Goal: Task Accomplishment & Management: Use online tool/utility

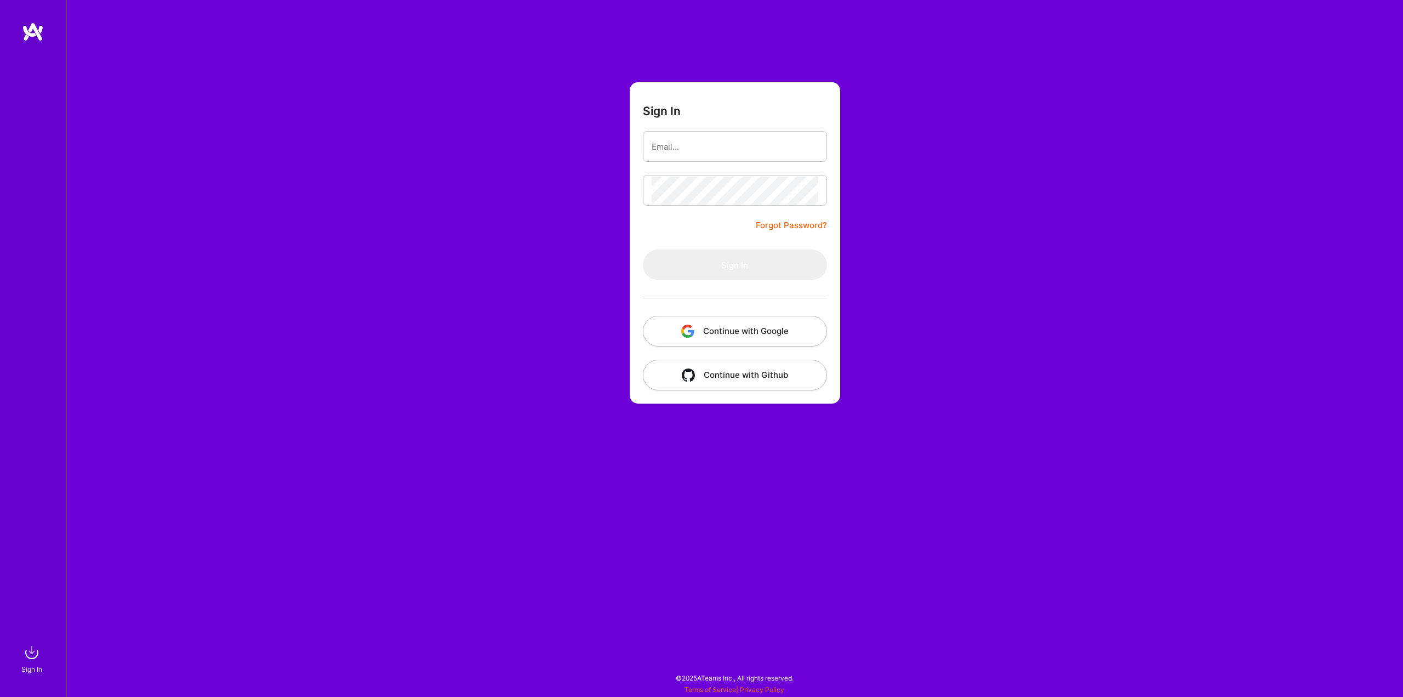
click at [743, 324] on button "Continue with Google" at bounding box center [735, 331] width 184 height 31
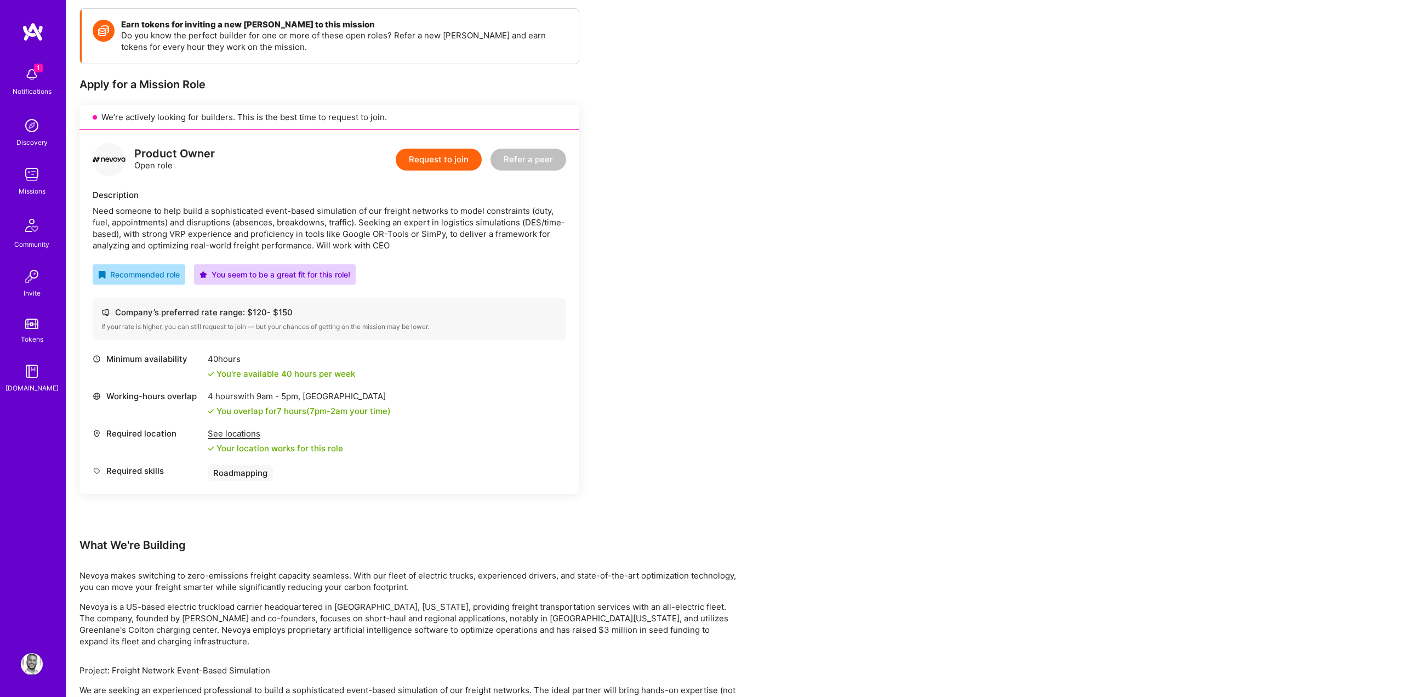
scroll to position [153, 0]
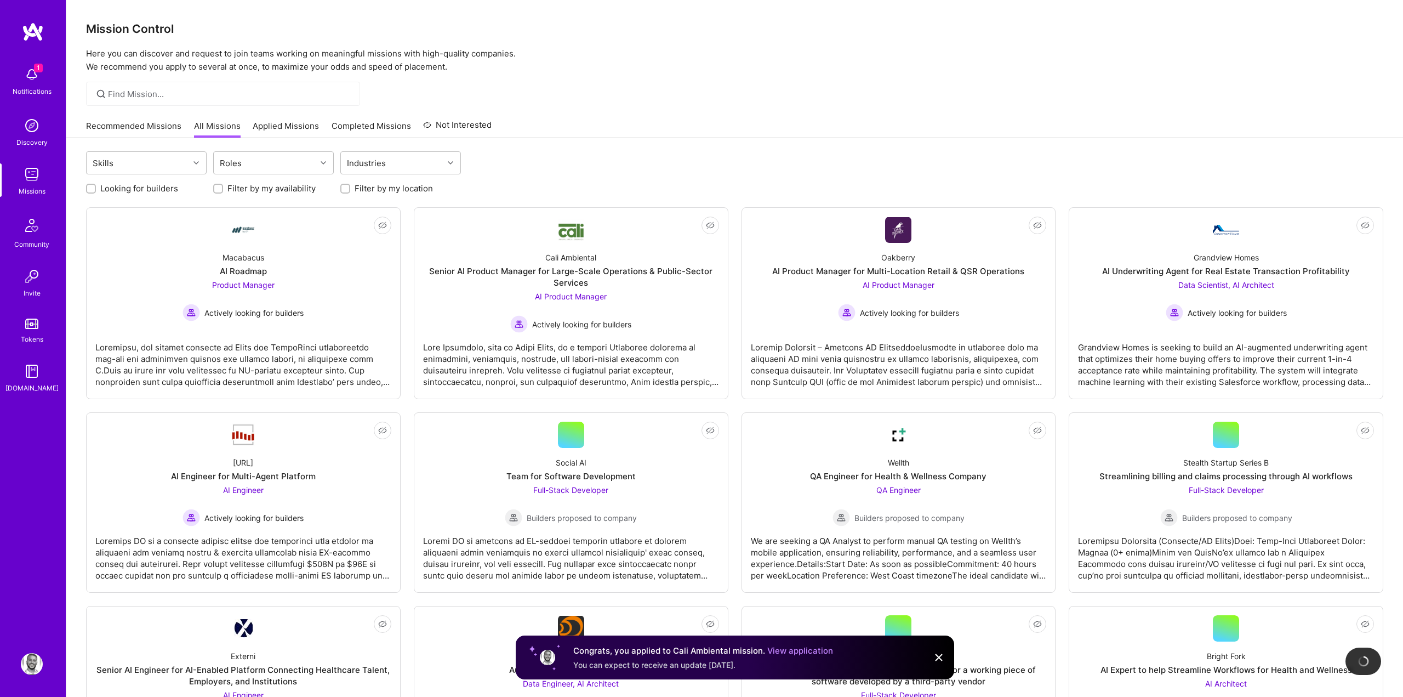
click at [35, 24] on img at bounding box center [33, 32] width 22 height 20
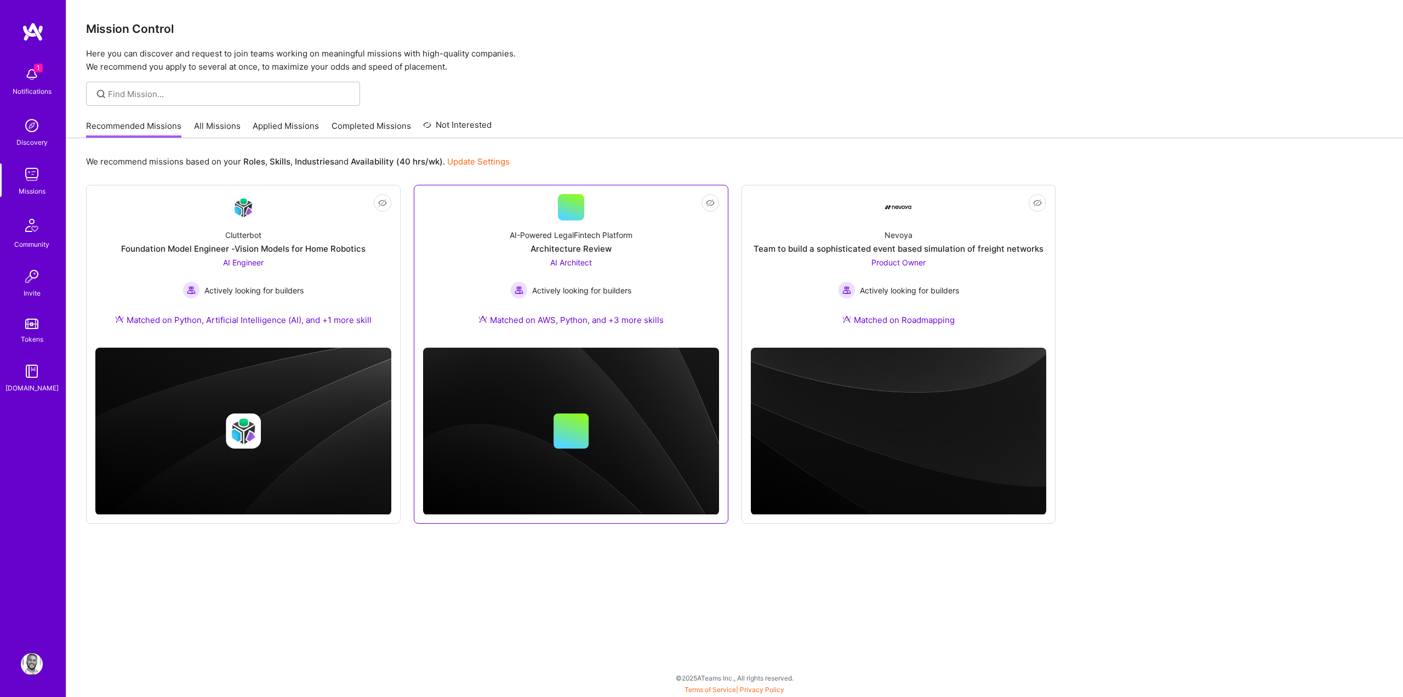
click at [578, 206] on div at bounding box center [571, 207] width 26 height 26
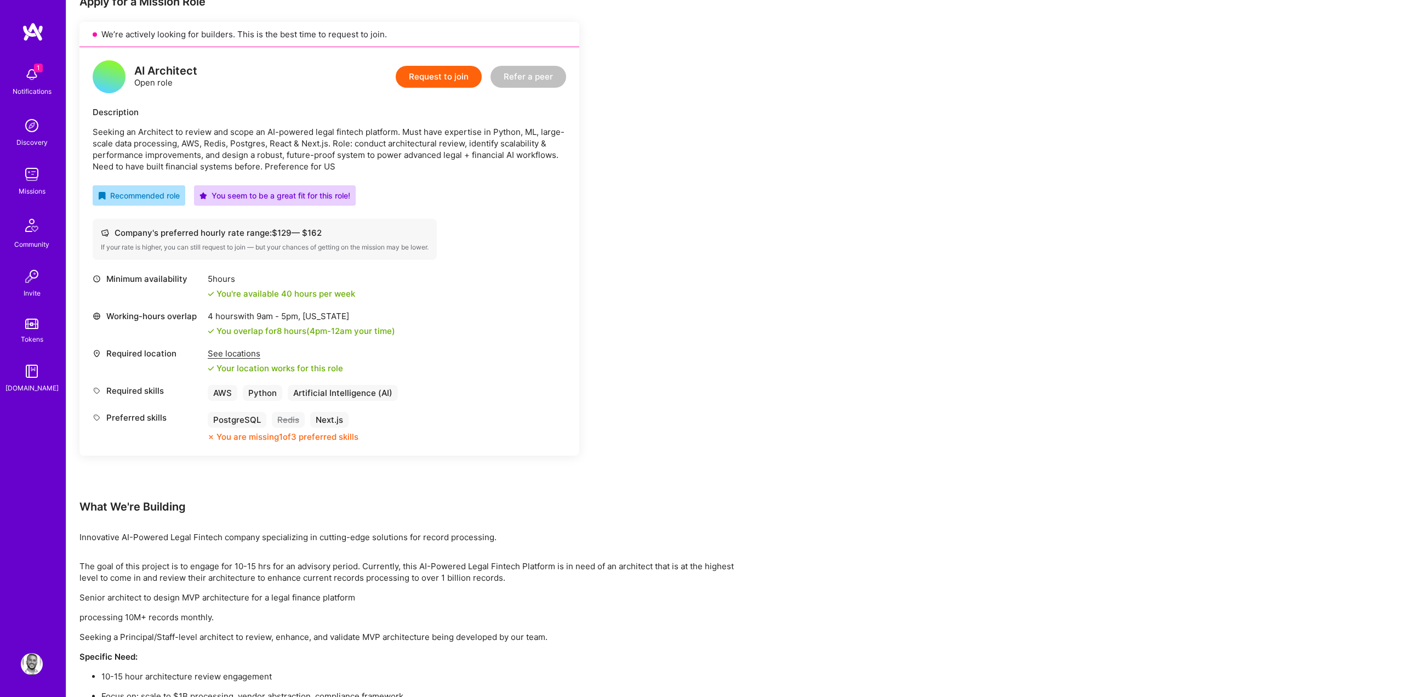
scroll to position [193, 0]
